Goal: Contribute content: Contribute content

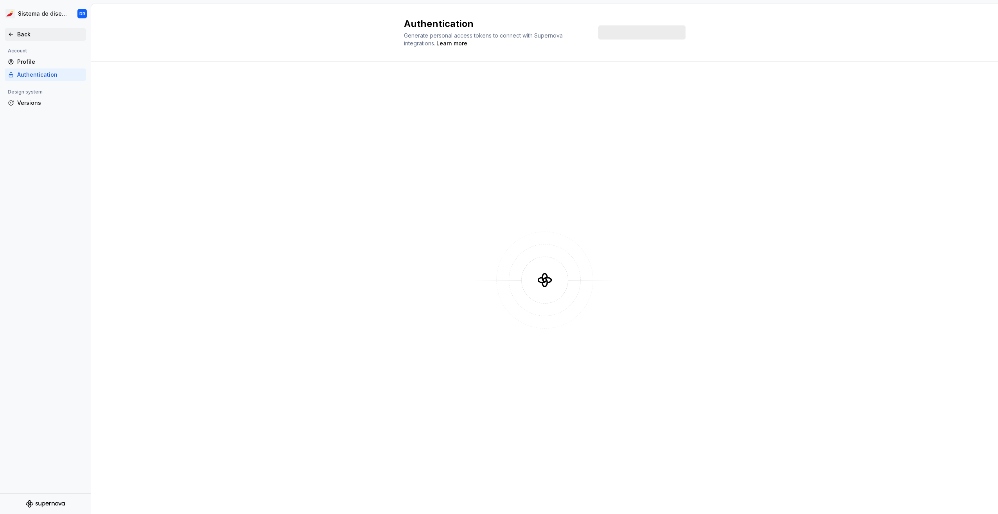
click at [22, 36] on div "Back" at bounding box center [50, 35] width 66 height 8
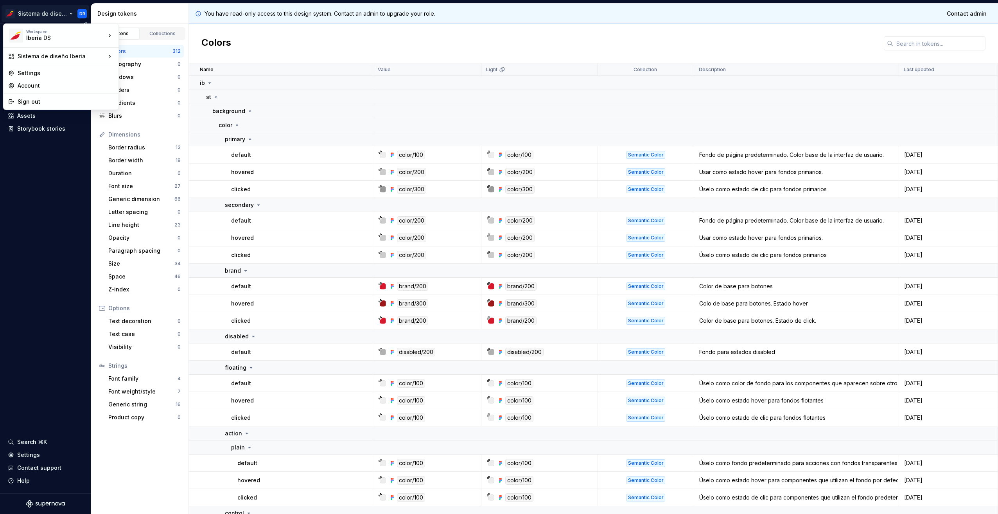
click at [60, 14] on html "Sistema de diseño Iberia DR Version Current draft Documentation Design system d…" at bounding box center [499, 257] width 998 height 514
click at [140, 46] on div "test" at bounding box center [156, 47] width 51 height 8
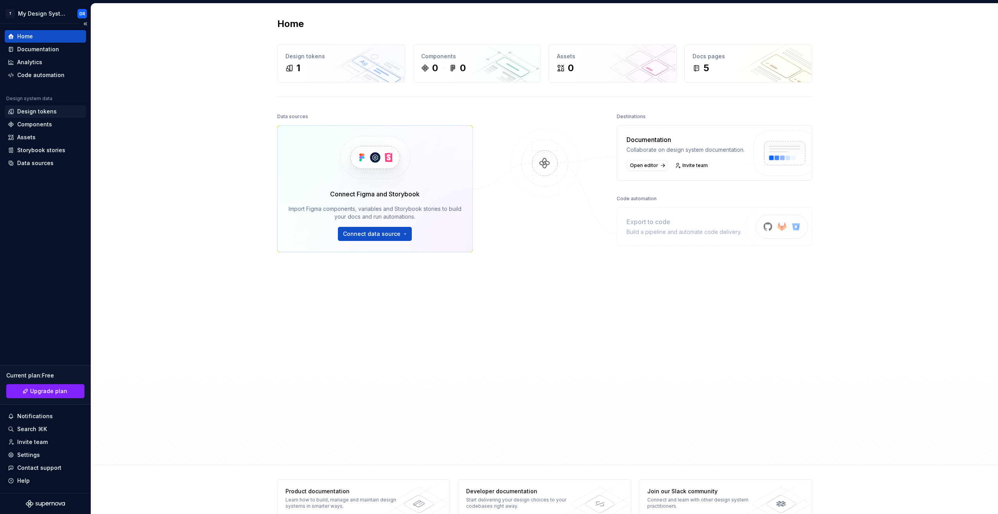
click at [44, 111] on div "Design tokens" at bounding box center [37, 112] width 40 height 8
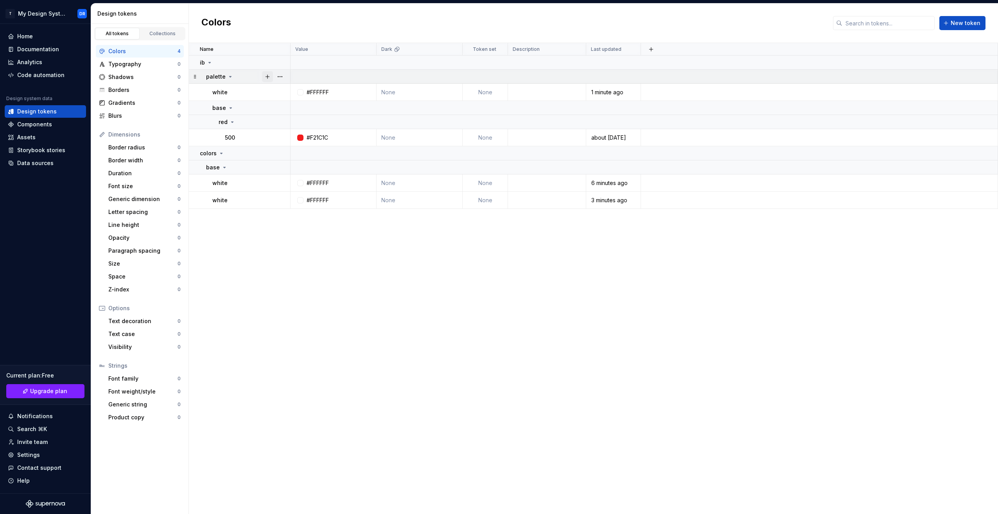
click at [270, 78] on button "button" at bounding box center [267, 76] width 11 height 11
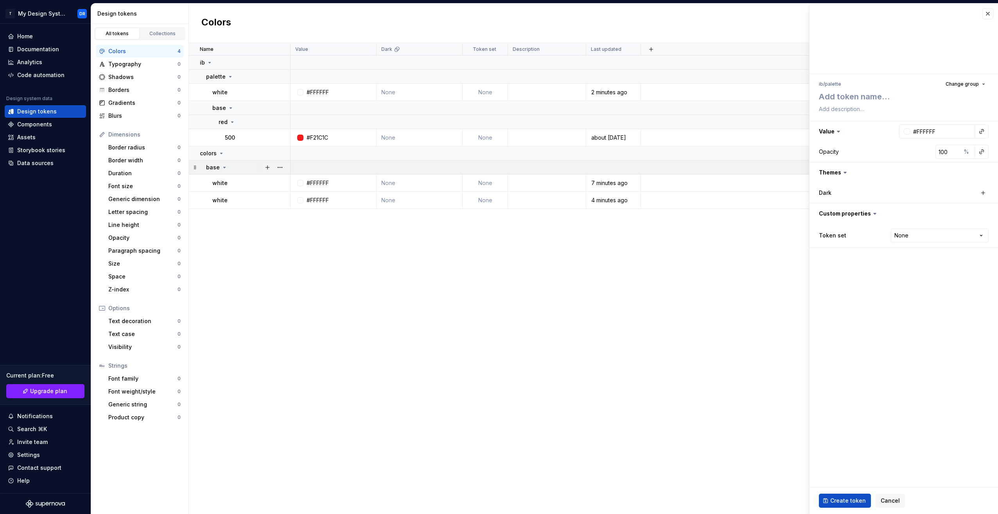
type textarea "*"
click at [846, 99] on textarea at bounding box center [903, 97] width 170 height 14
type textarea "b"
type textarea "*"
type textarea "bl"
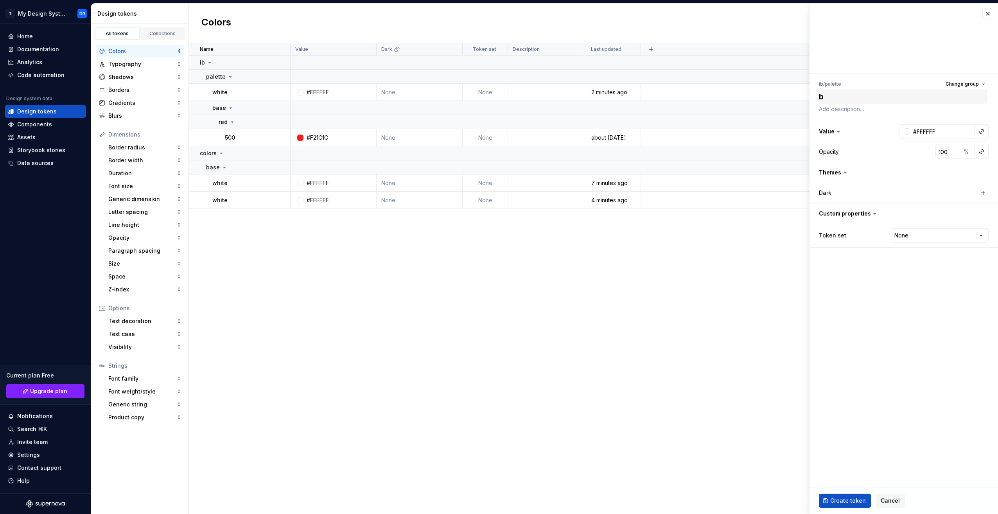
type textarea "*"
type textarea "bla"
type textarea "*"
type textarea "blac"
type textarea "*"
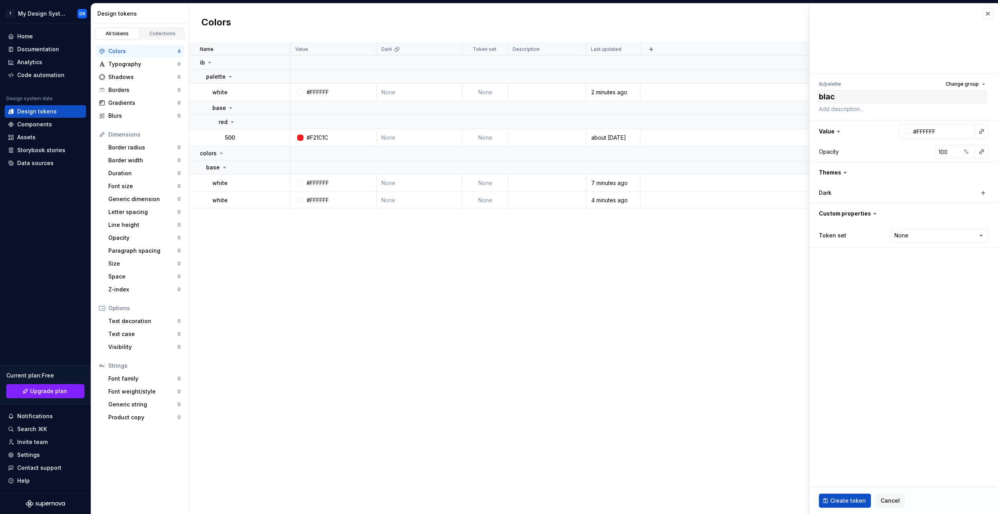
type textarea "black"
type textarea "*"
type textarea "black"
click at [928, 132] on input "#FFFFFF" at bounding box center [942, 131] width 65 height 14
type textarea "*"
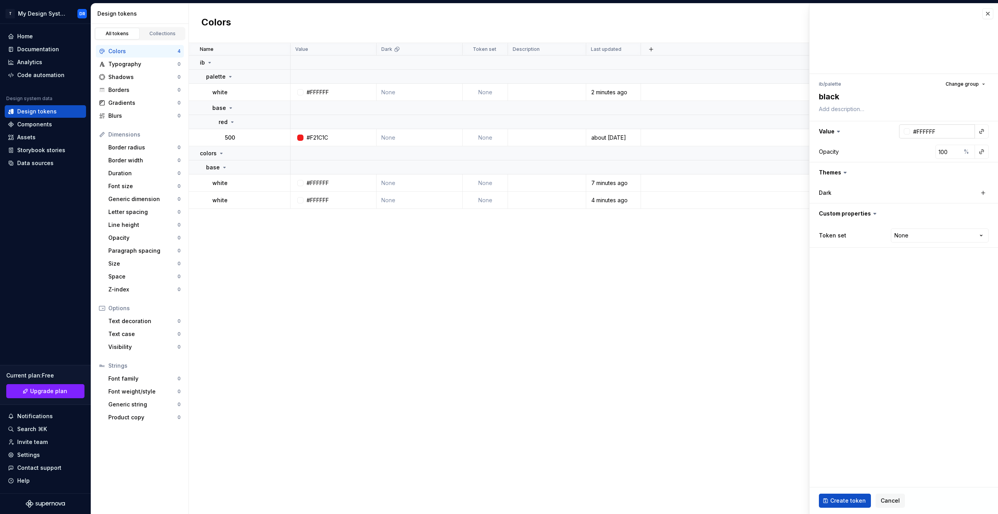
click at [909, 130] on div at bounding box center [907, 131] width 6 height 6
type input "#E8C4C4"
type input "*******"
type input "#E8C8C8"
type input "*******"
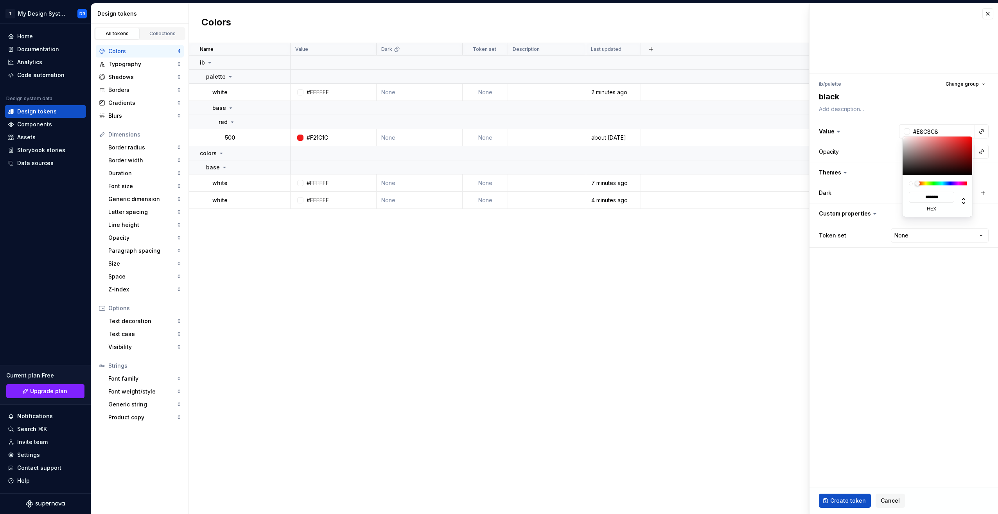
type input "#A29D9D"
type input "*******"
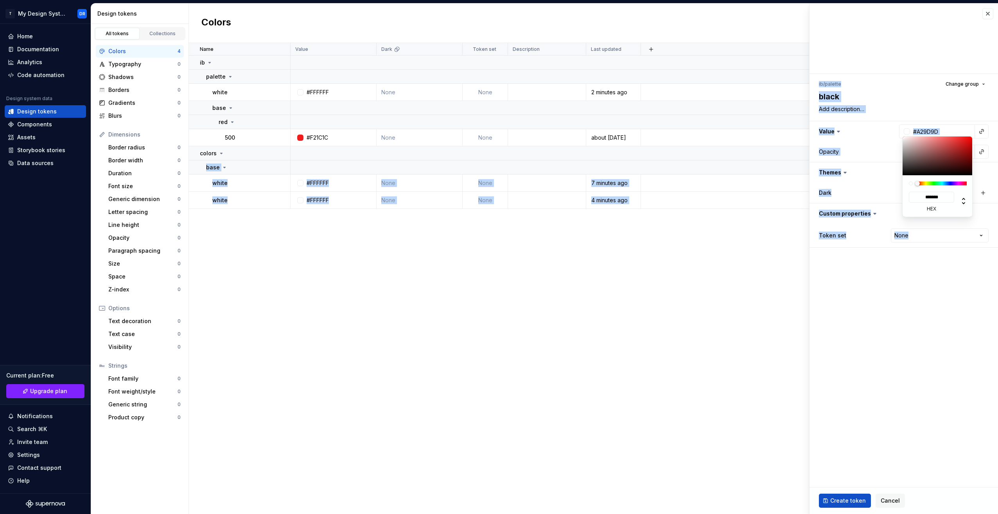
type input "#434343"
type input "*******"
type input "#000000"
type input "*******"
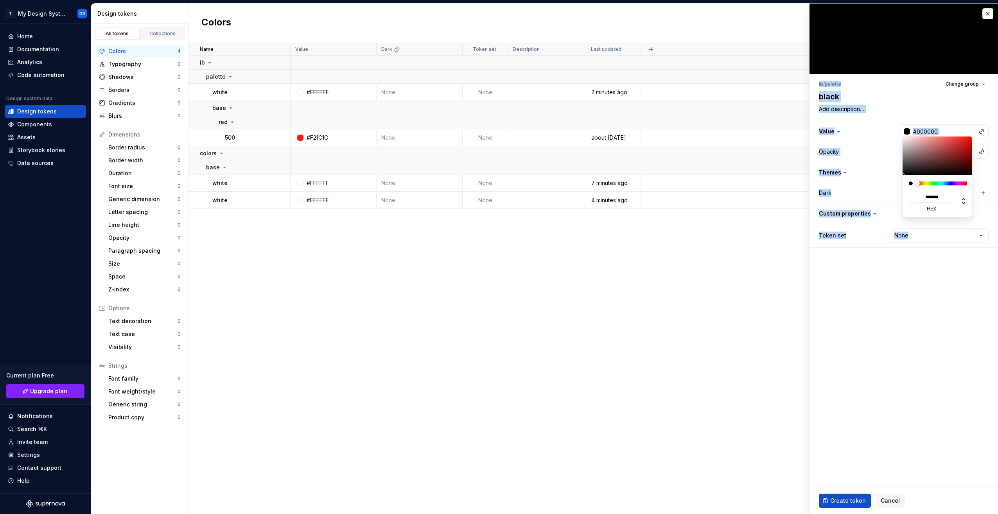
drag, startPoint x: 914, startPoint y: 140, endPoint x: 890, endPoint y: 193, distance: 57.8
click at [890, 193] on html "T My Design System DR Home Documentation Analytics Code automation Design syste…" at bounding box center [499, 257] width 998 height 514
click at [890, 333] on html "T My Design System DR Home Documentation Analytics Code automation Design syste…" at bounding box center [499, 257] width 998 height 514
click at [898, 308] on html "T My Design System DR Home Documentation Analytics Code automation Design syste…" at bounding box center [499, 257] width 998 height 514
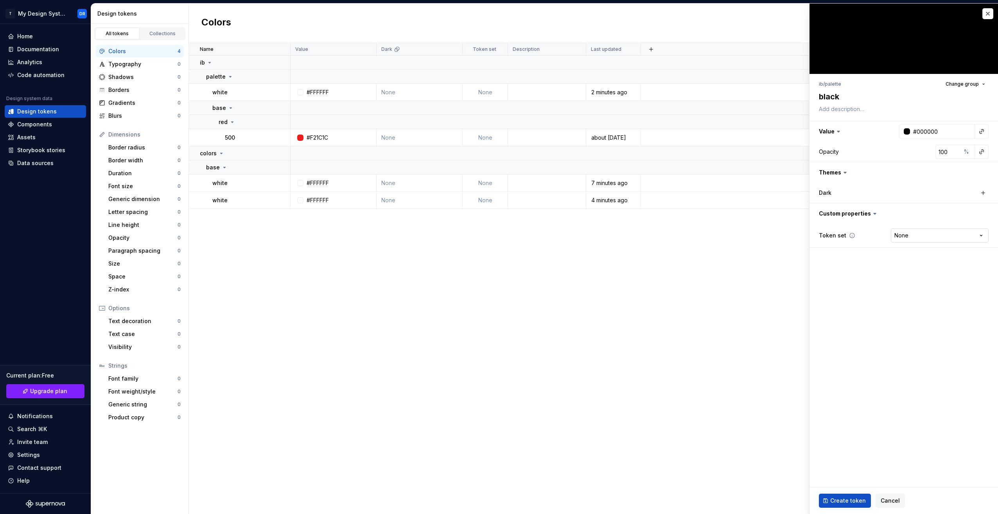
click at [918, 231] on html "T My Design System DR Home Documentation Analytics Code automation Design syste…" at bounding box center [499, 257] width 998 height 514
click at [925, 232] on html "T My Design System DR Home Documentation Analytics Code automation Design syste…" at bounding box center [499, 257] width 998 height 514
click at [843, 498] on span "Create token" at bounding box center [849, 501] width 36 height 8
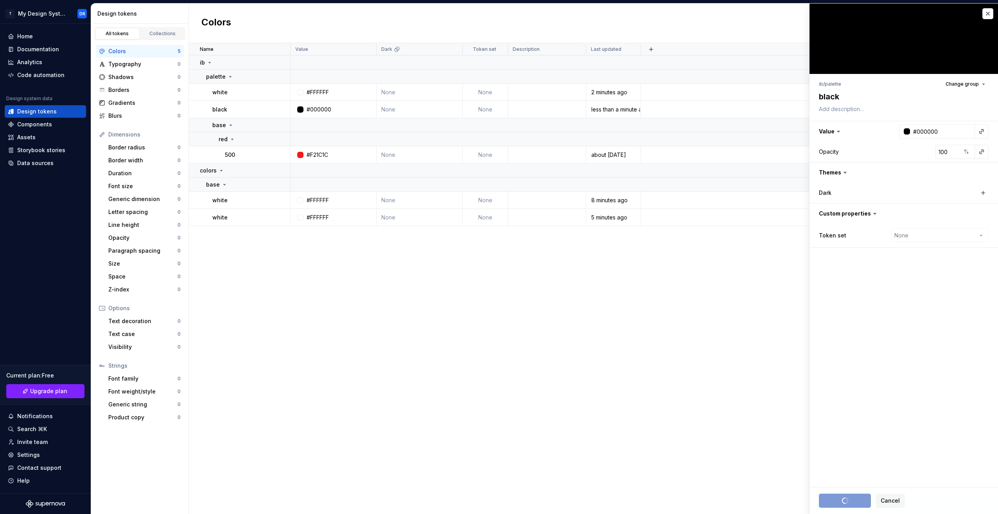
type textarea "*"
type input "#FFFFFF"
type textarea "*"
